Goal: Task Accomplishment & Management: Complete application form

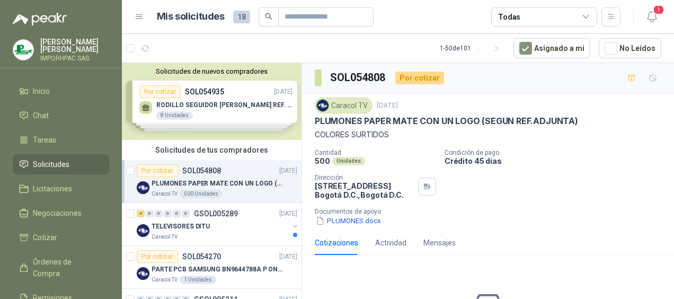
click at [59, 161] on span "Solicitudes" at bounding box center [51, 165] width 37 height 12
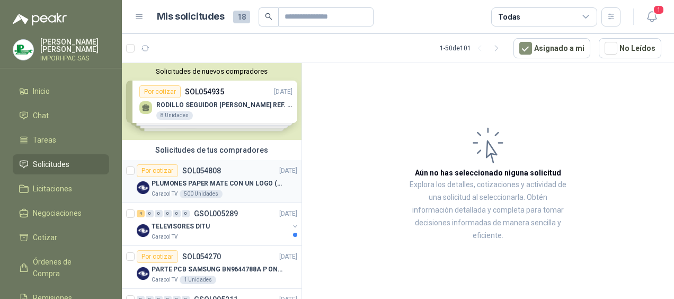
click at [191, 183] on p "PLUMONES PAPER MATE CON UN LOGO (SEGUN REF.ADJUNTA)" at bounding box center [218, 184] width 132 height 10
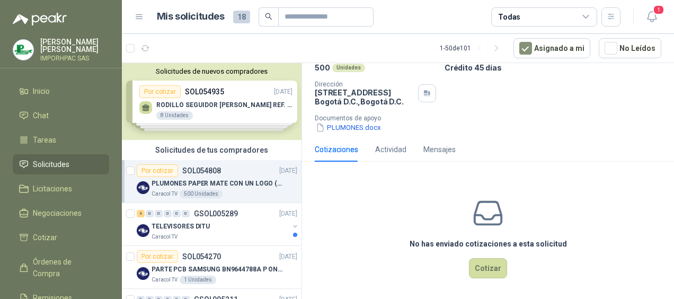
scroll to position [95, 0]
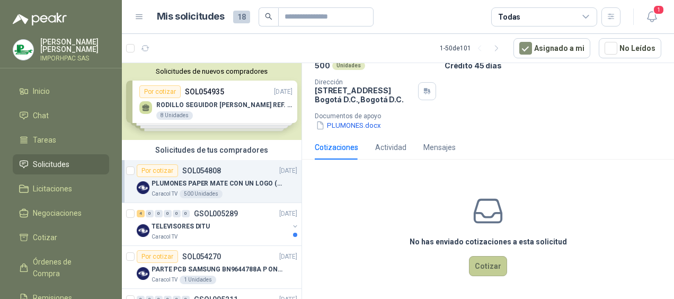
click at [475, 267] on button "Cotizar" at bounding box center [488, 266] width 38 height 20
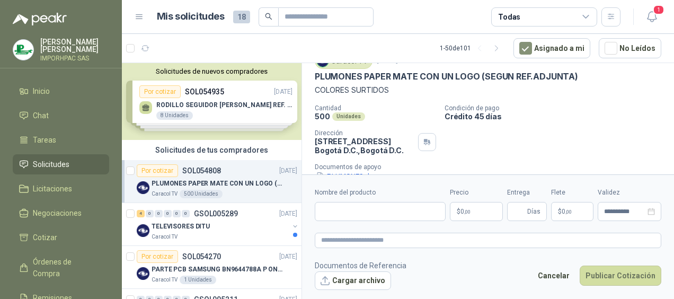
scroll to position [35, 0]
